Goal: Subscribe to service/newsletter

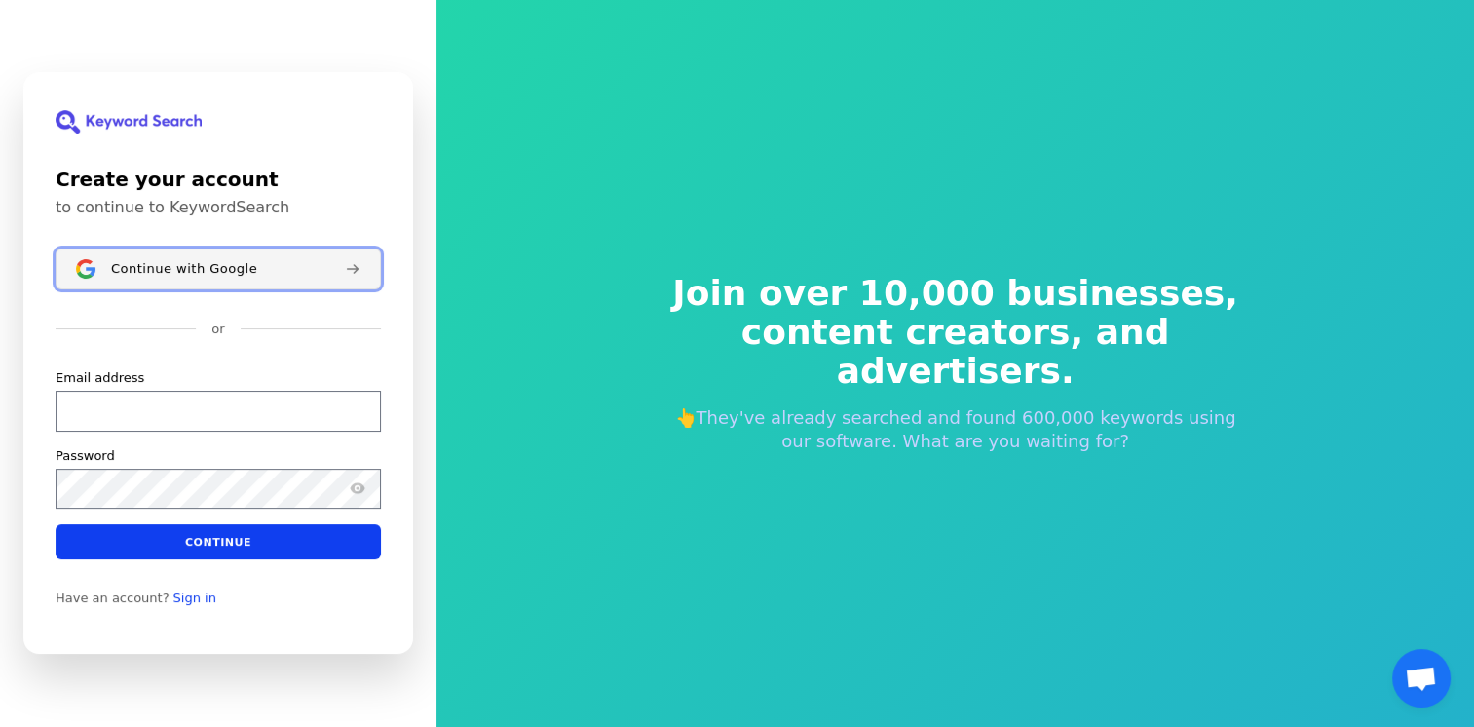
click at [159, 264] on span "Continue with Google" at bounding box center [184, 269] width 146 height 16
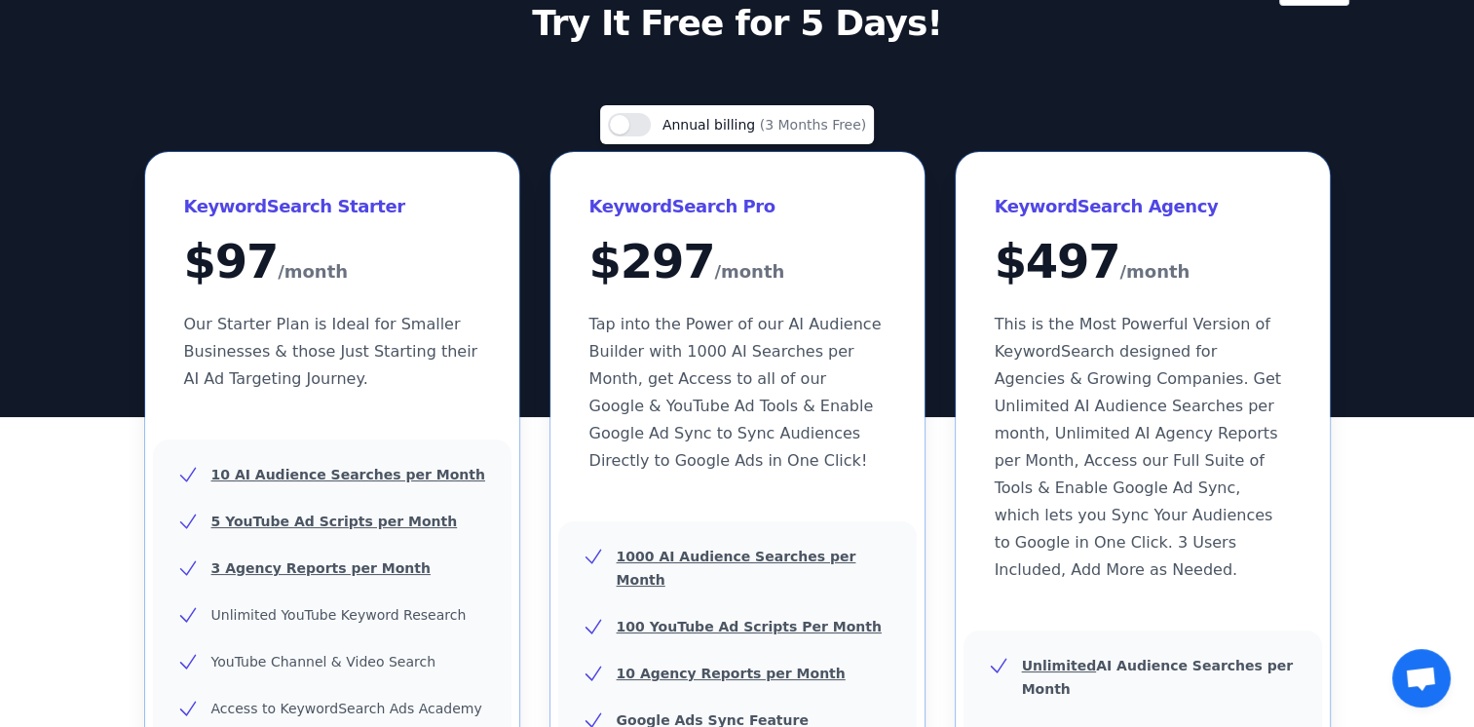
scroll to position [487, 0]
